Goal: Entertainment & Leisure: Consume media (video, audio)

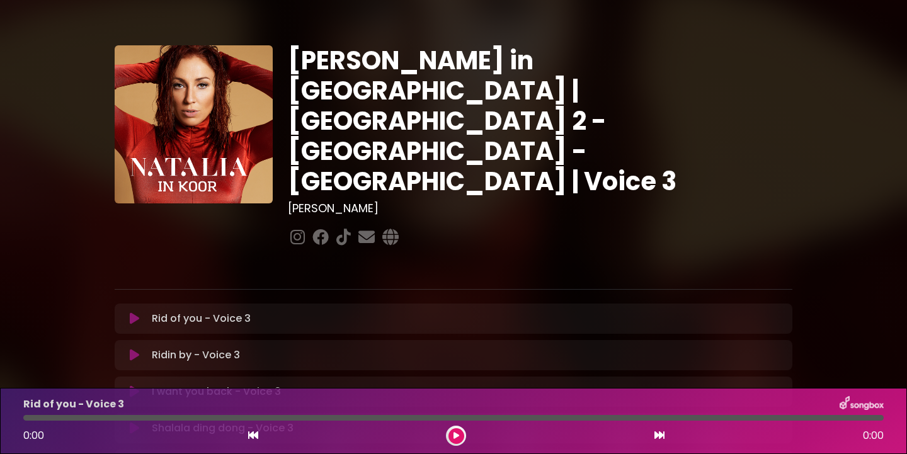
click at [134, 312] on icon at bounding box center [134, 318] width 9 height 13
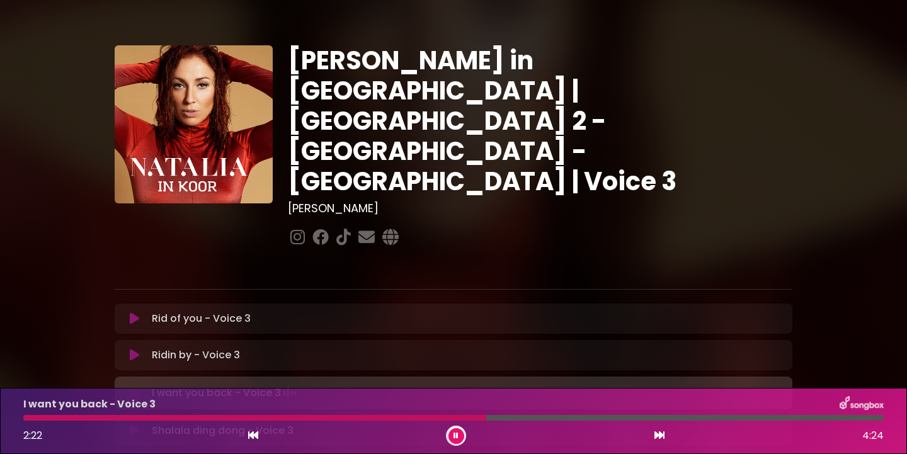
click at [455, 435] on icon at bounding box center [455, 436] width 5 height 8
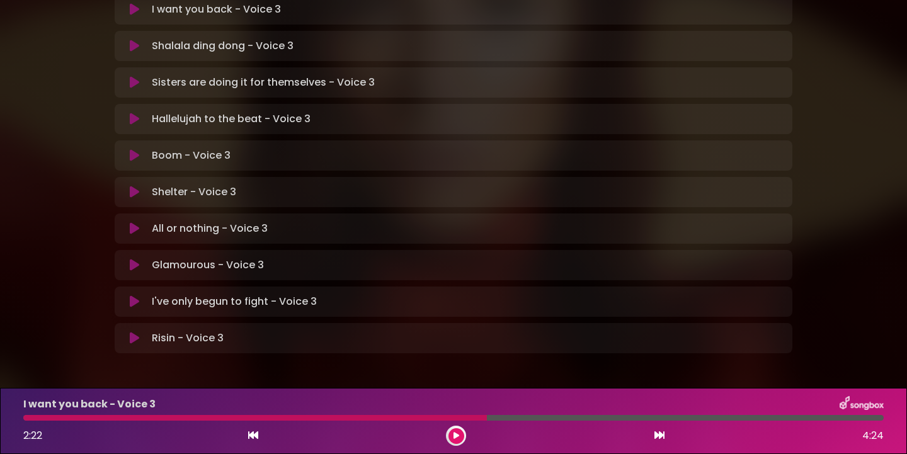
scroll to position [382, 0]
click at [132, 223] on icon at bounding box center [134, 229] width 9 height 13
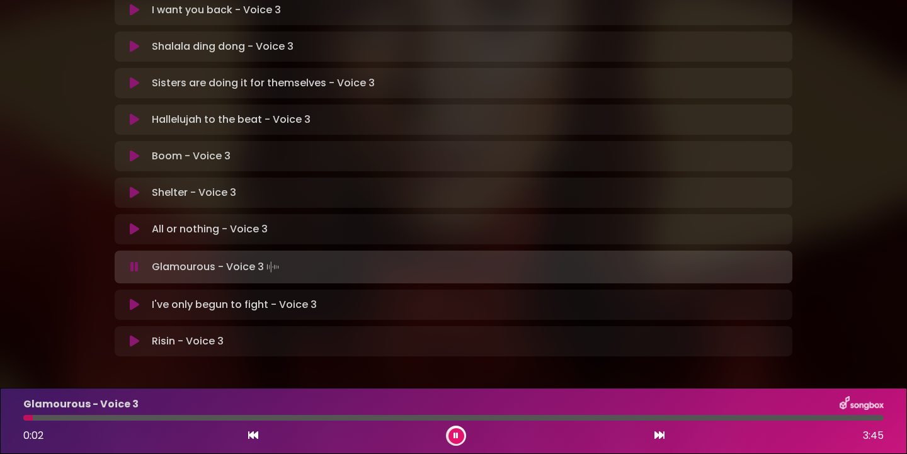
click at [456, 433] on icon at bounding box center [455, 436] width 5 height 8
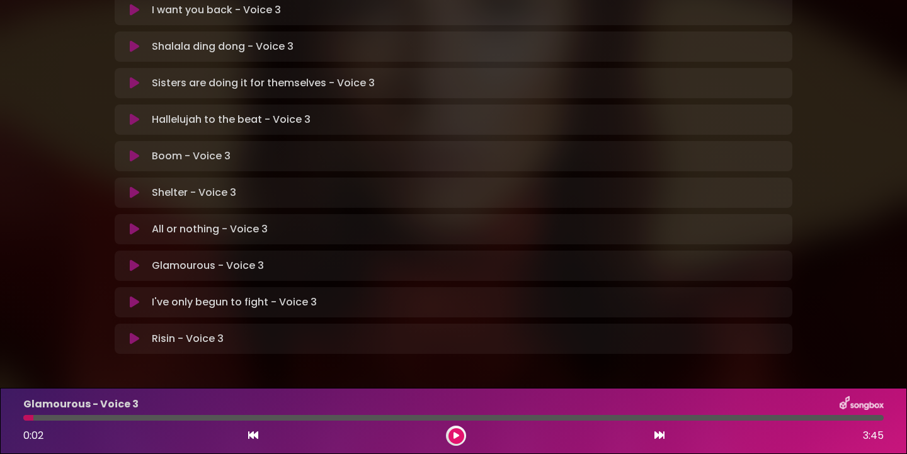
click at [254, 437] on icon at bounding box center [253, 435] width 10 height 10
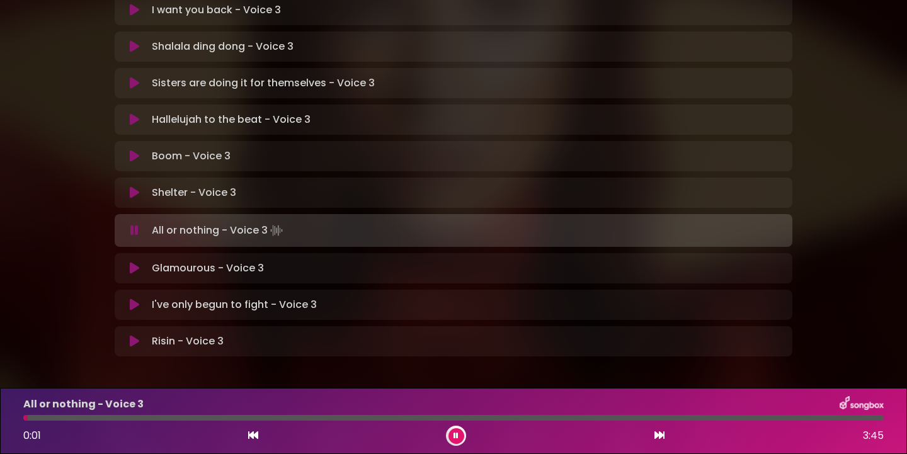
click at [460, 435] on button at bounding box center [456, 436] width 16 height 16
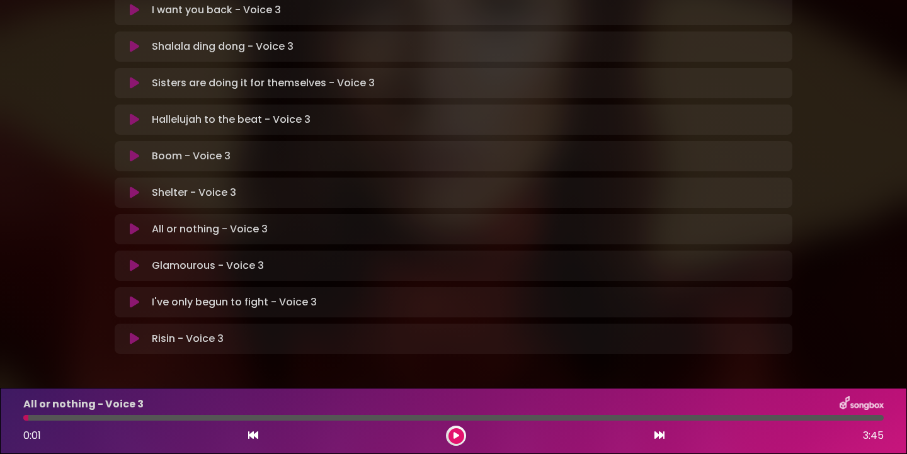
click at [452, 434] on button at bounding box center [456, 436] width 16 height 16
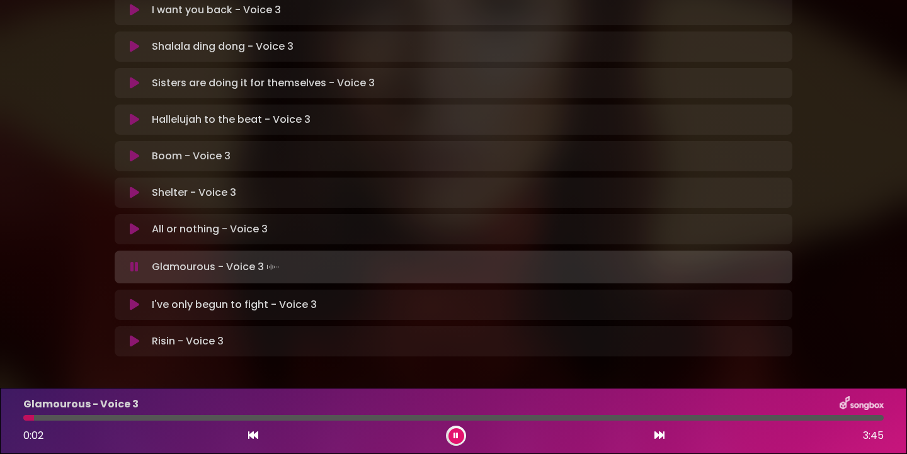
click at [256, 437] on icon at bounding box center [253, 435] width 10 height 10
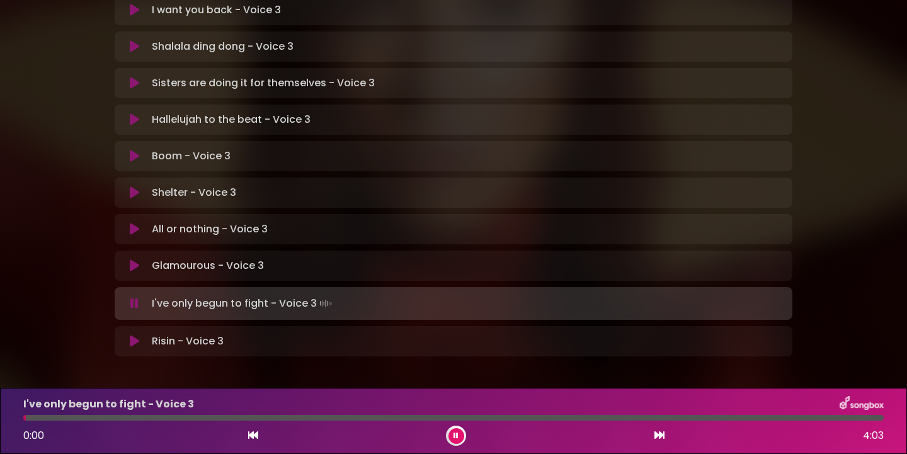
click at [253, 443] on button at bounding box center [252, 436] width 11 height 16
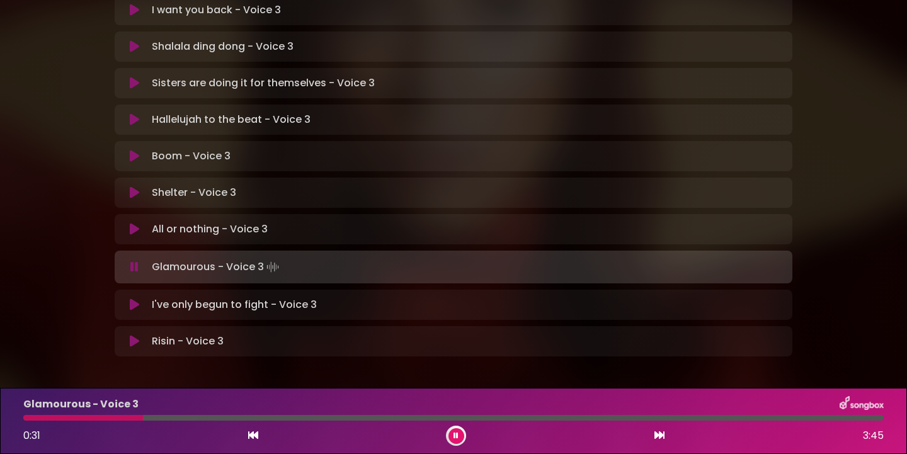
click at [256, 436] on icon at bounding box center [253, 435] width 10 height 10
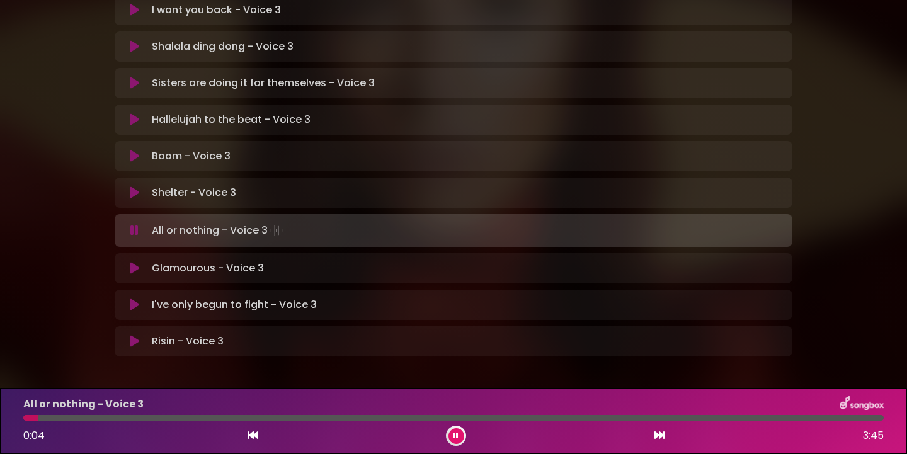
click at [654, 431] on icon at bounding box center [659, 435] width 10 height 10
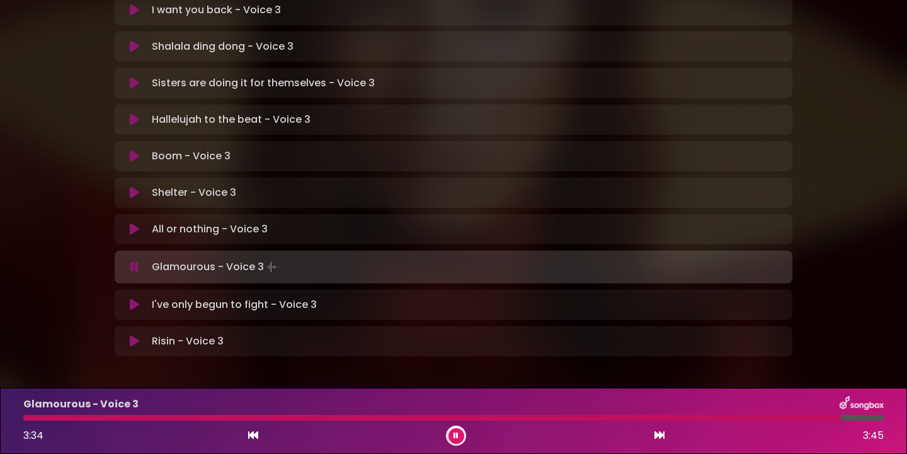
click at [255, 437] on icon at bounding box center [253, 435] width 10 height 10
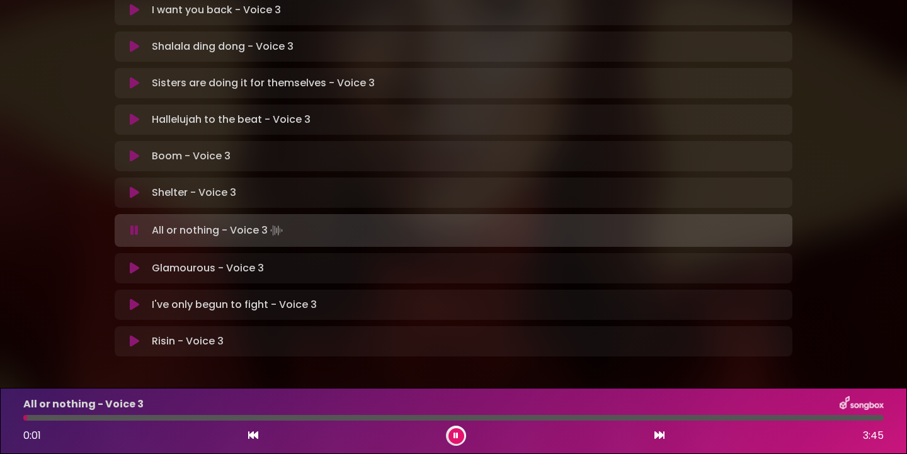
click at [661, 434] on icon at bounding box center [659, 435] width 10 height 10
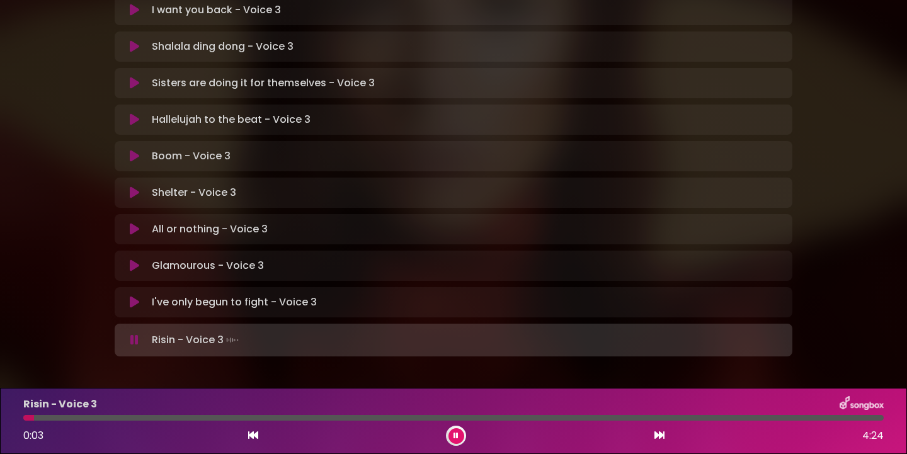
click at [254, 434] on icon at bounding box center [253, 435] width 10 height 10
